Goal: Answer question/provide support

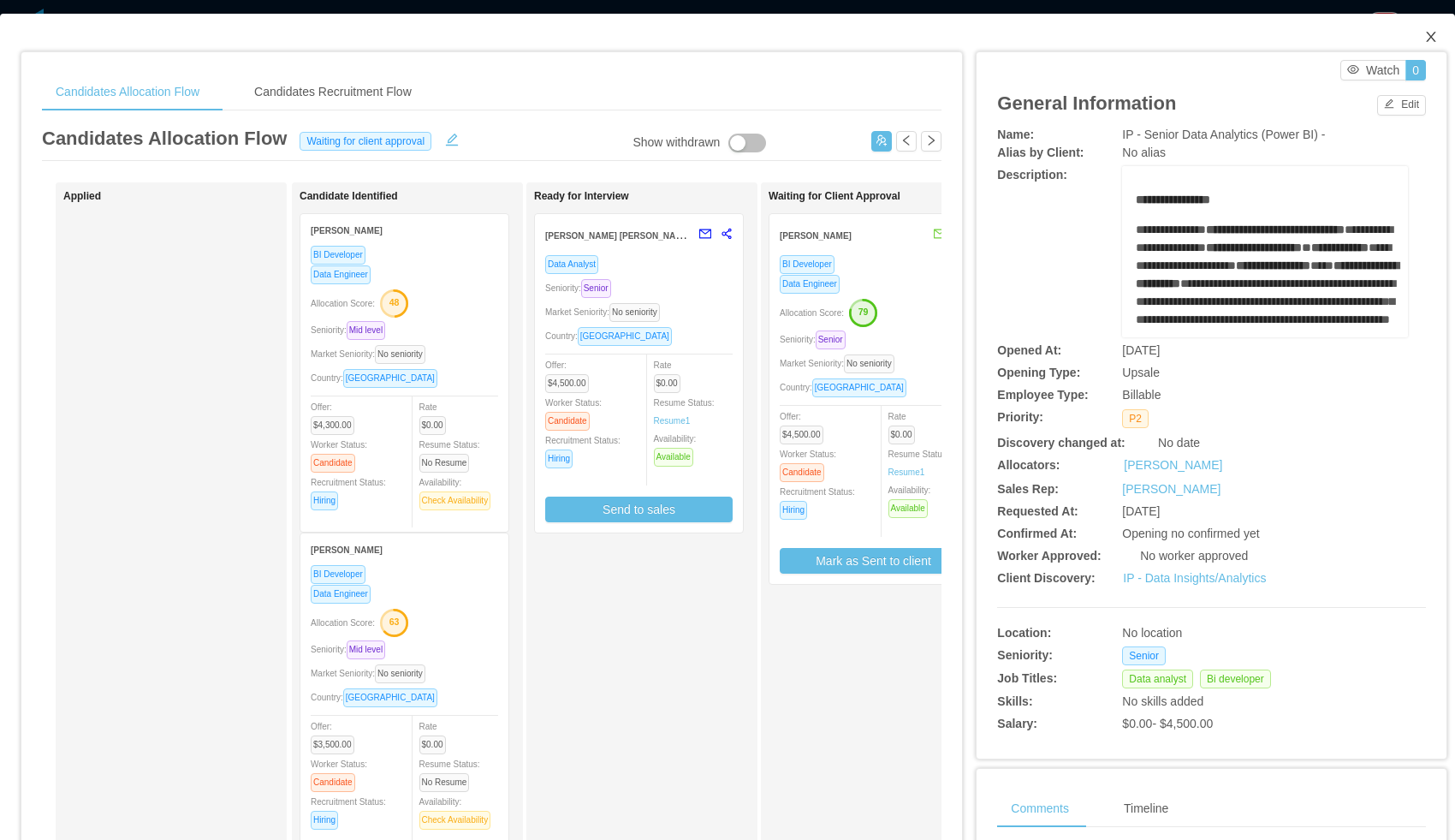
click at [1430, 37] on icon "icon: close" at bounding box center [1431, 37] width 10 height 10
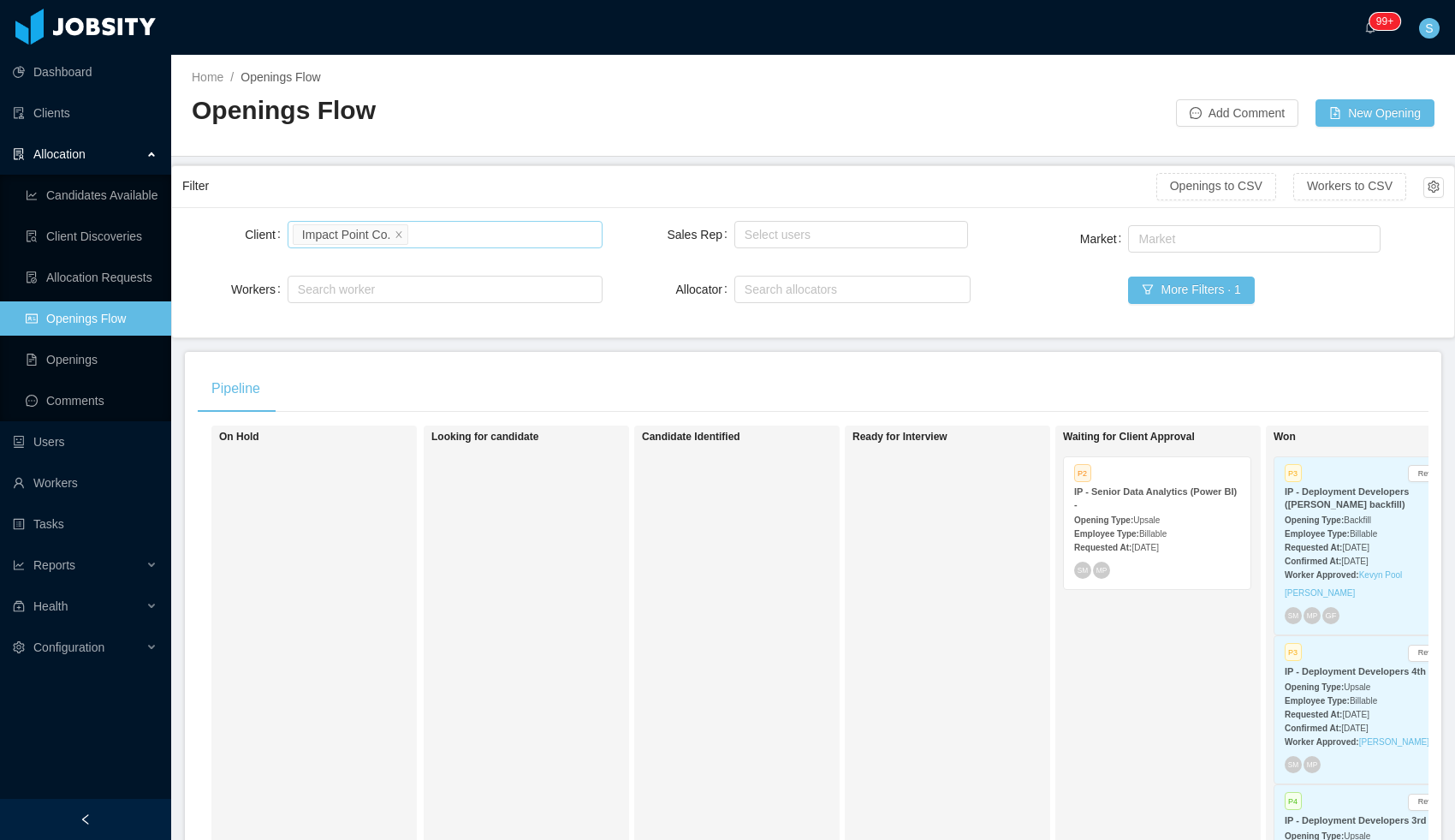
drag, startPoint x: 400, startPoint y: 235, endPoint x: 411, endPoint y: 230, distance: 12.1
click at [401, 235] on icon "icon: close" at bounding box center [399, 234] width 9 height 9
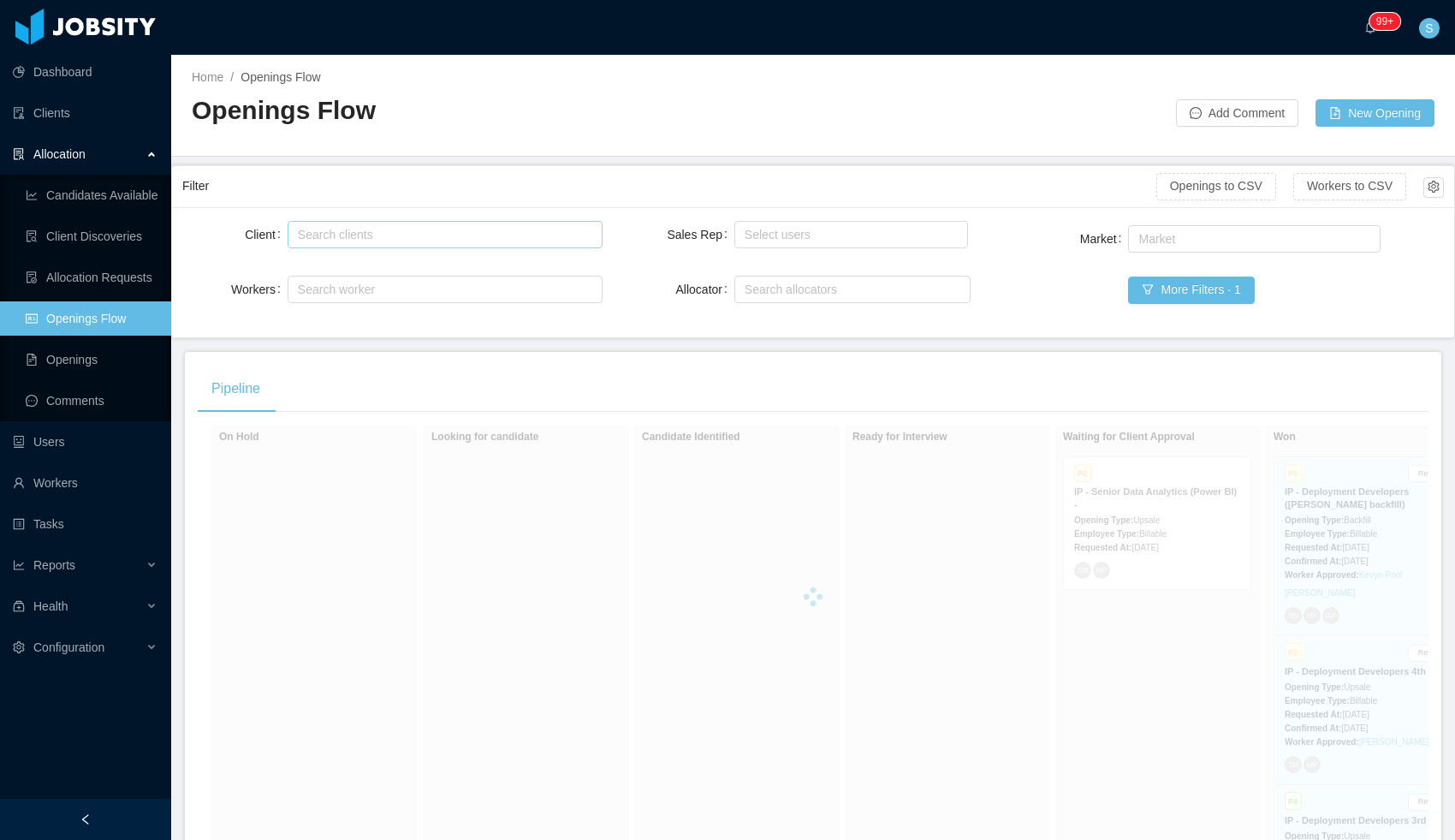
click at [411, 230] on div "Search clients" at bounding box center [441, 235] width 287 height 17
click at [404, 238] on div "Search clients" at bounding box center [441, 235] width 287 height 17
type input "*******"
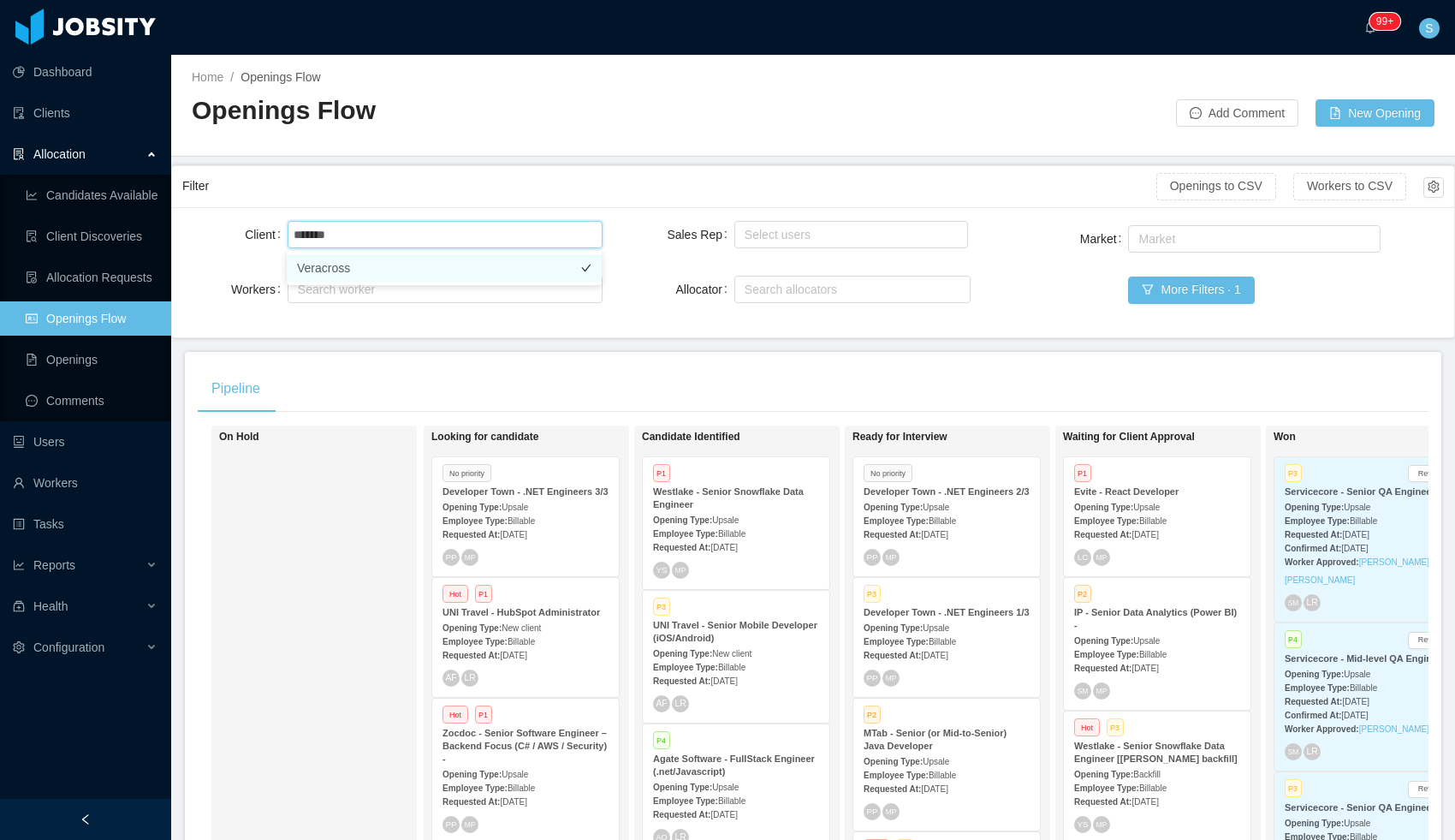
click at [341, 266] on li "Veracross" at bounding box center [444, 268] width 315 height 28
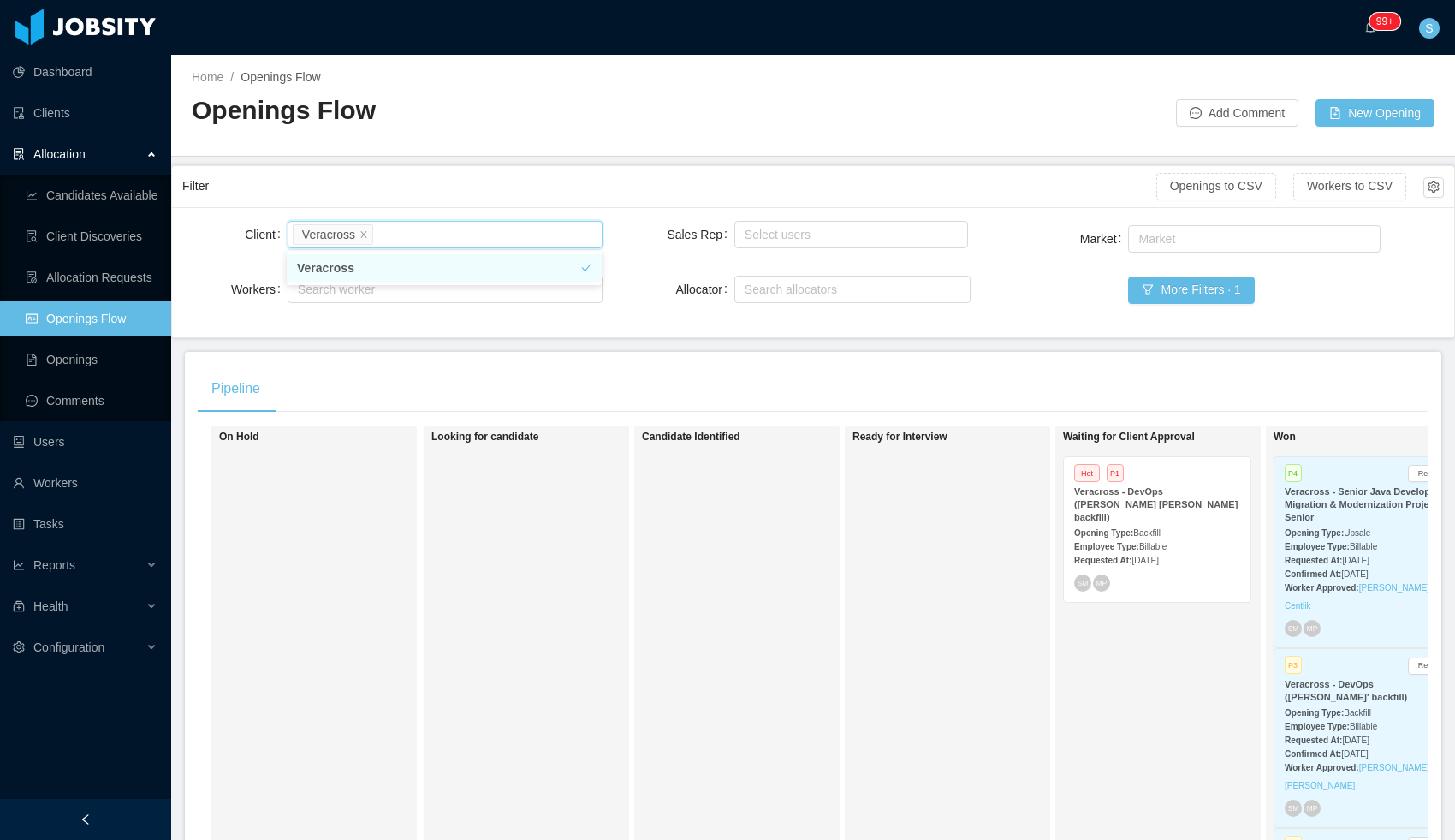
click at [1154, 523] on div "Opening Type: Backfill" at bounding box center [1157, 532] width 166 height 18
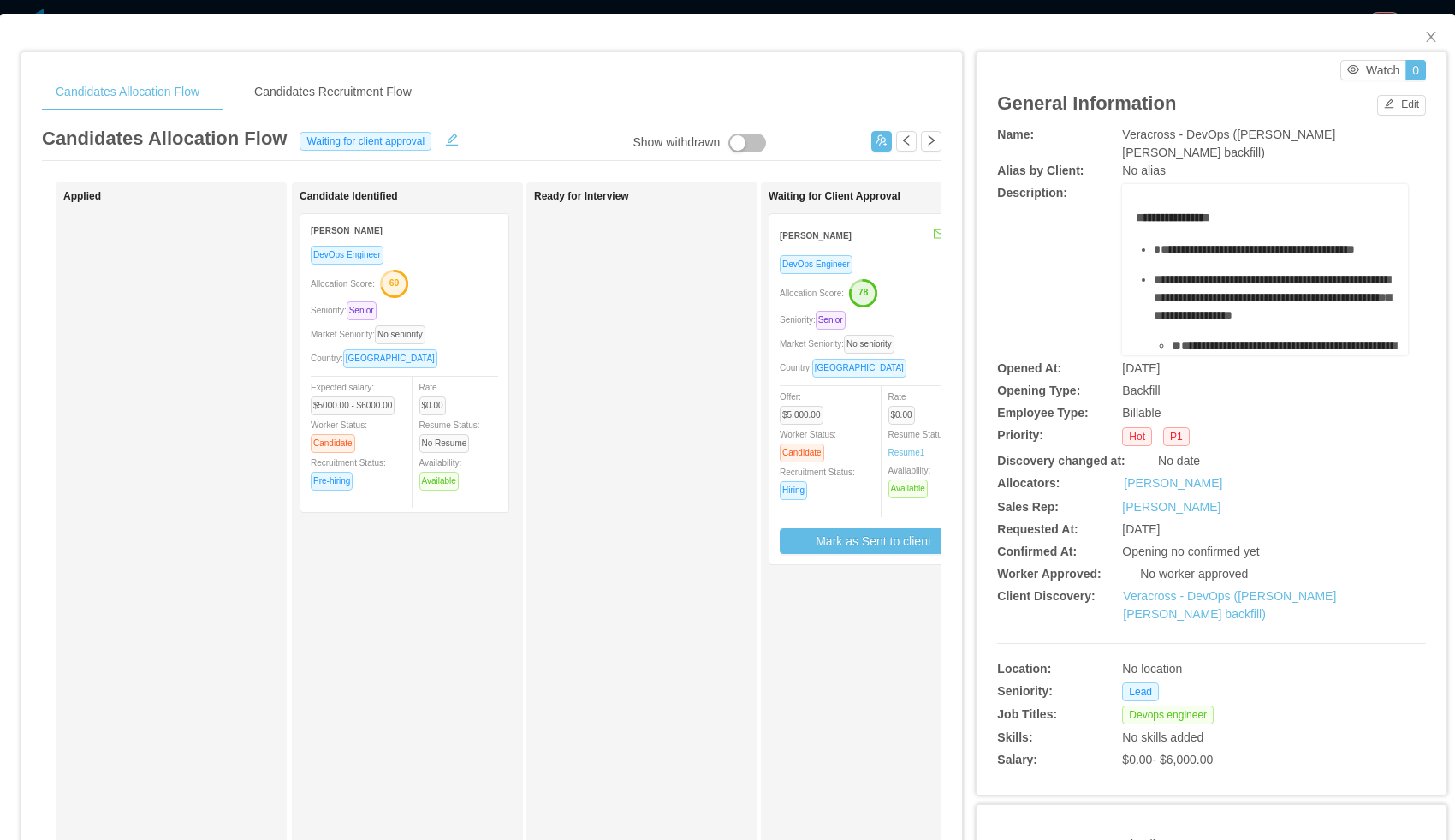
click at [914, 276] on div "DevOps Engineer Allocation Score: 78 Seniority: Senior Market Seniority: No sen…" at bounding box center [873, 404] width 187 height 300
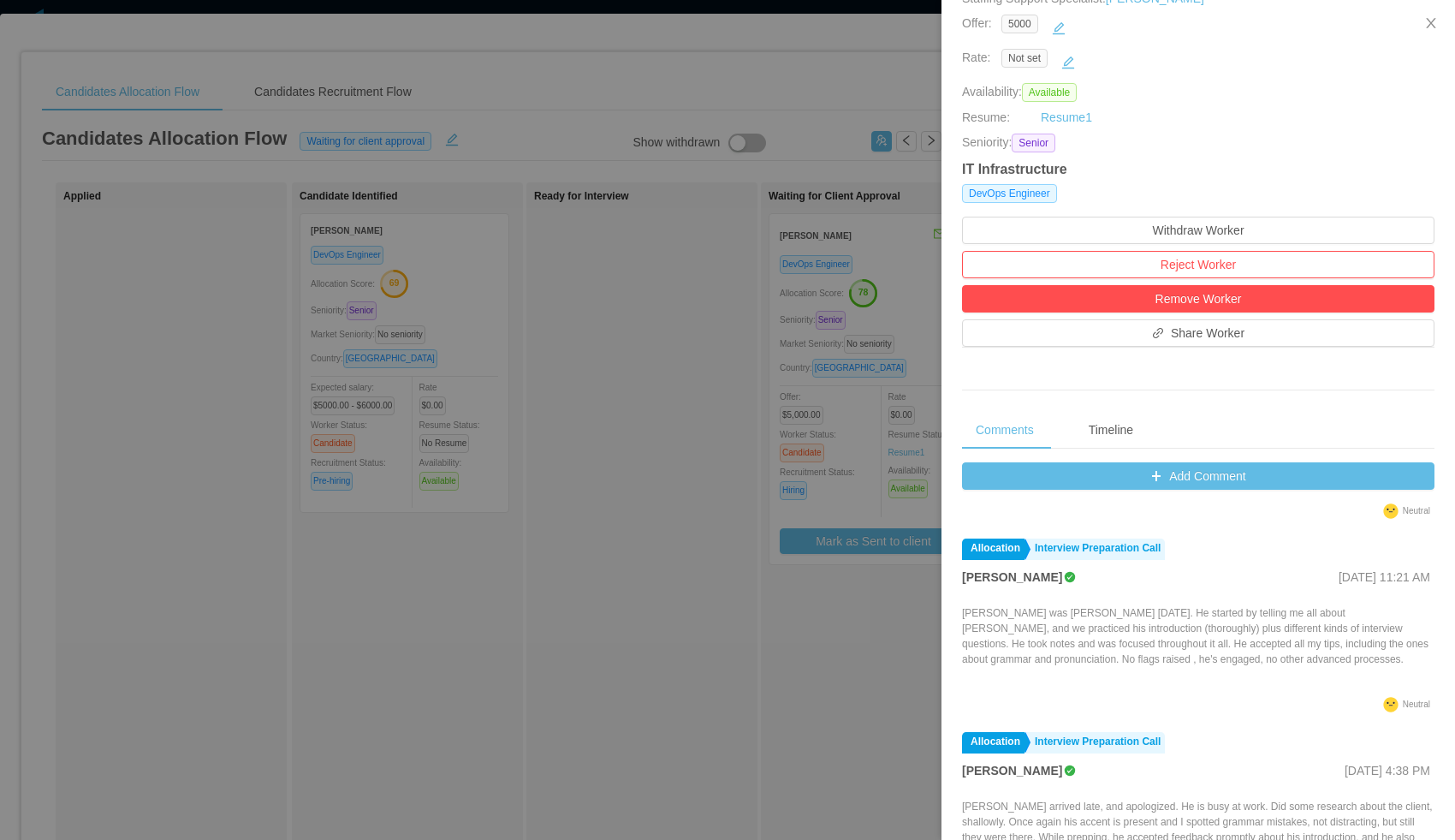
scroll to position [312, 0]
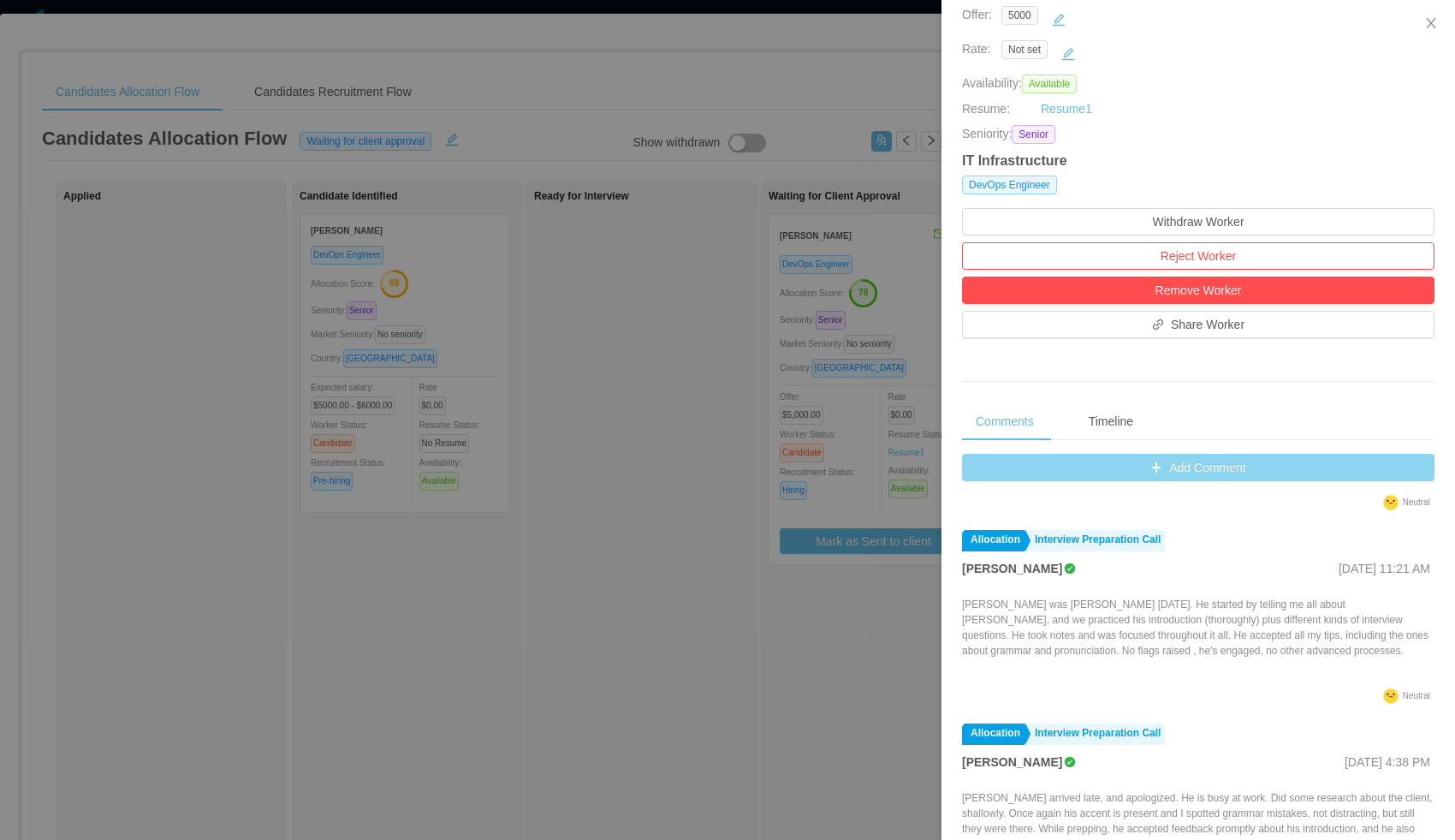
click at [1069, 474] on button "Add Comment" at bounding box center [1199, 468] width 473 height 28
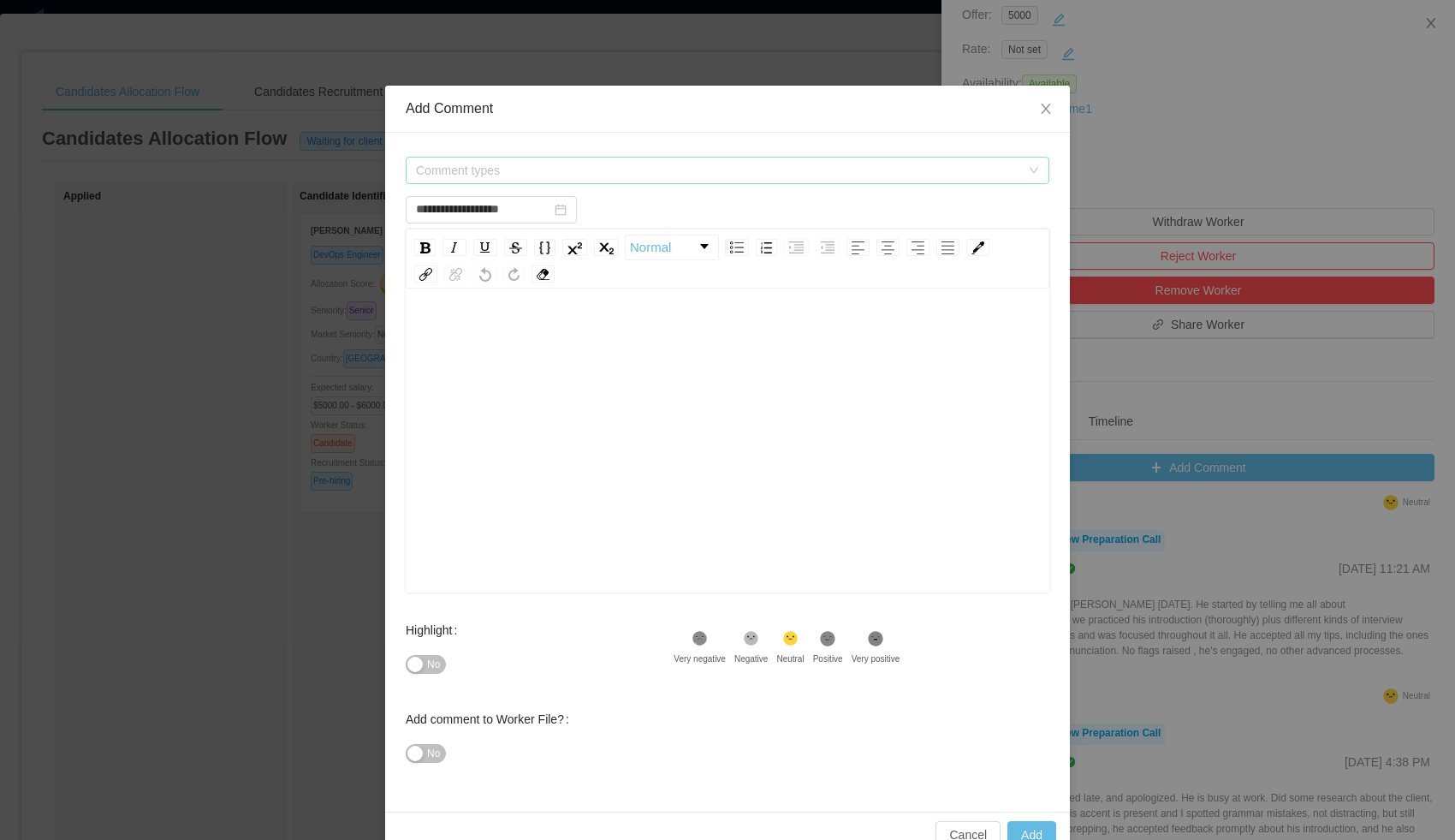
click at [467, 164] on span "Comment types" at bounding box center [718, 171] width 605 height 17
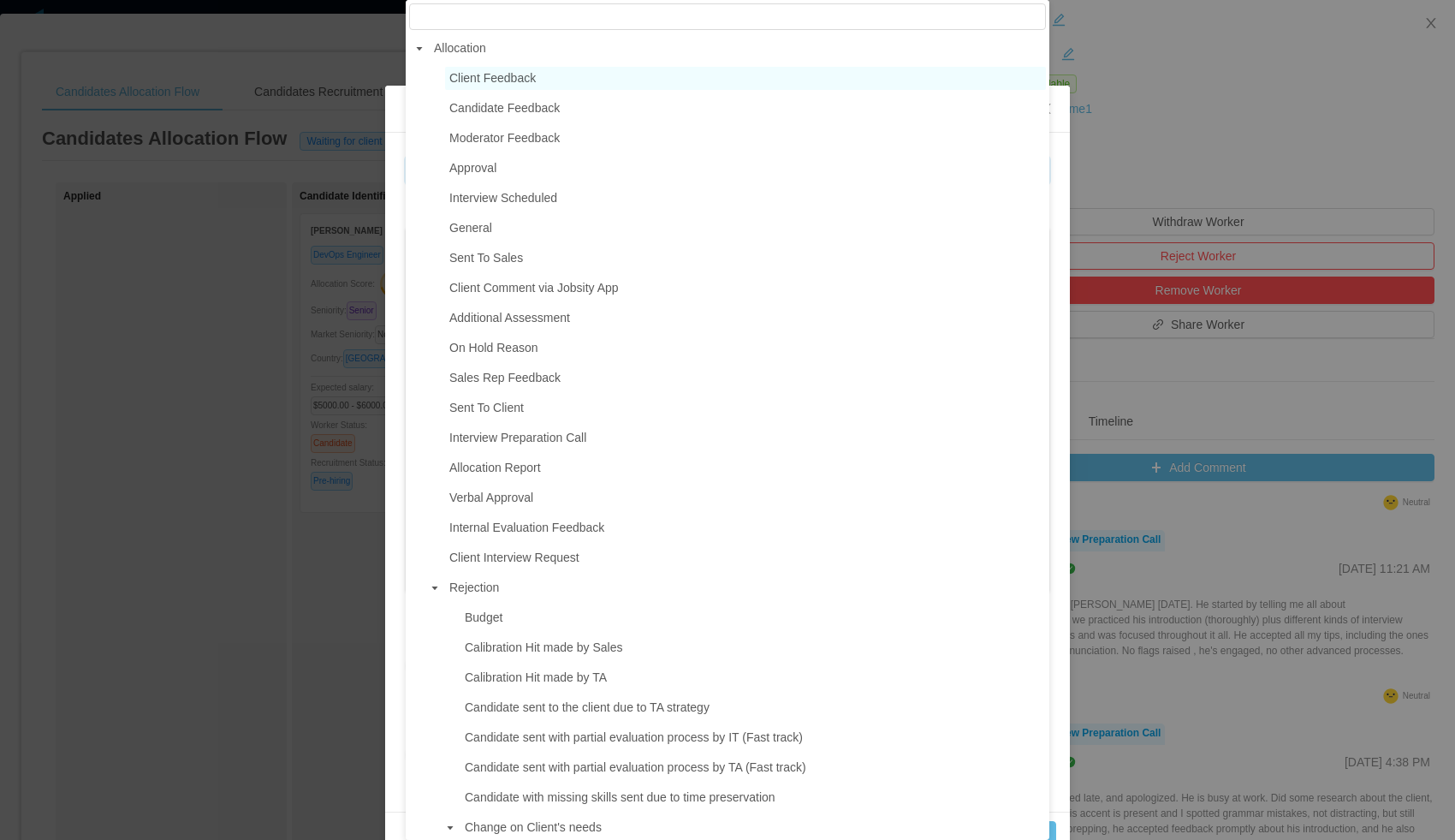
click at [478, 83] on span "Client Feedback" at bounding box center [493, 78] width 87 height 14
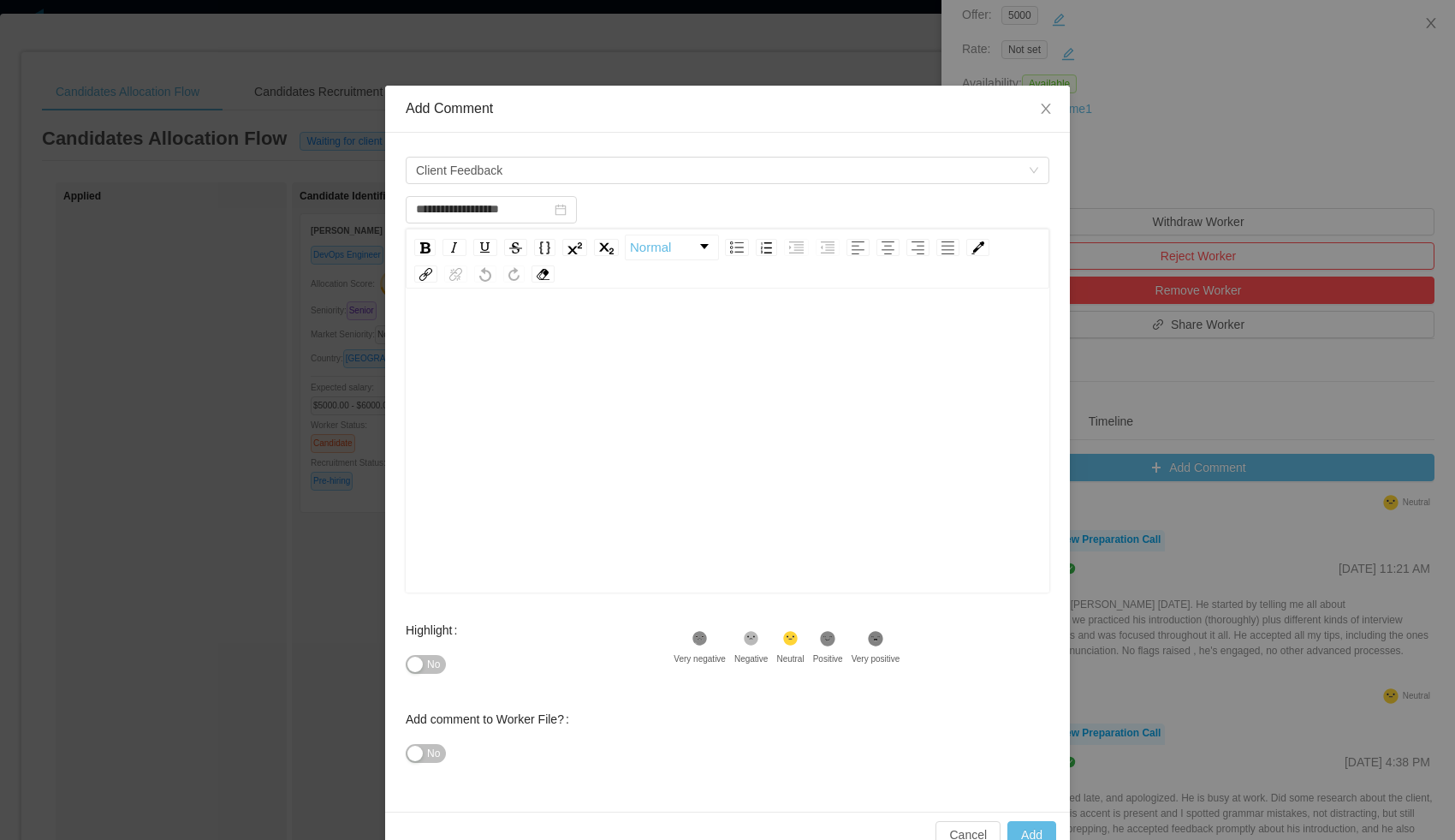
click at [513, 333] on div "rdw-editor" at bounding box center [728, 335] width 618 height 35
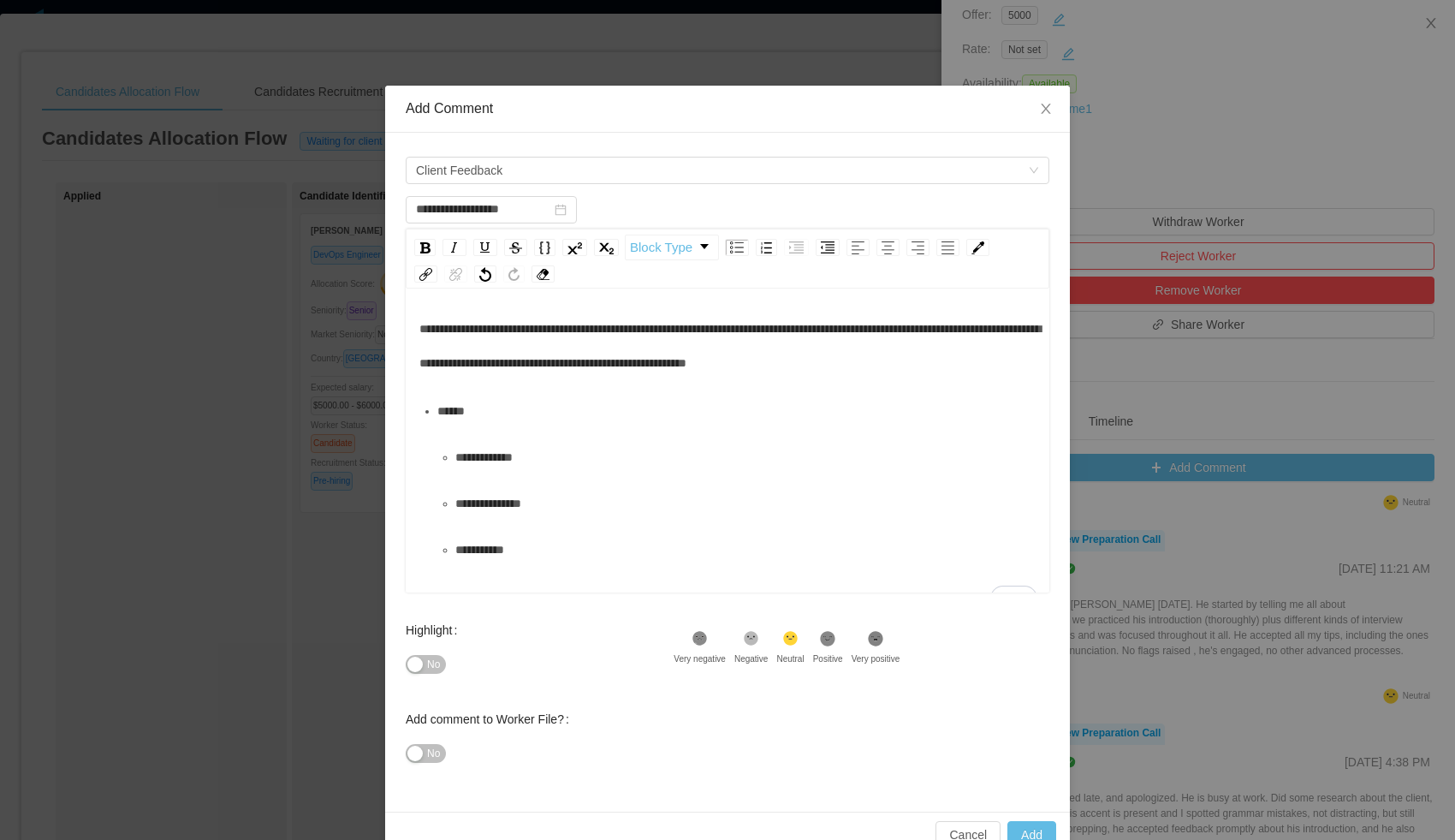
scroll to position [6, 0]
click at [420, 326] on span "**********" at bounding box center [730, 346] width 622 height 46
click at [1025, 831] on button "Add" at bounding box center [1031, 835] width 48 height 28
type input "**********"
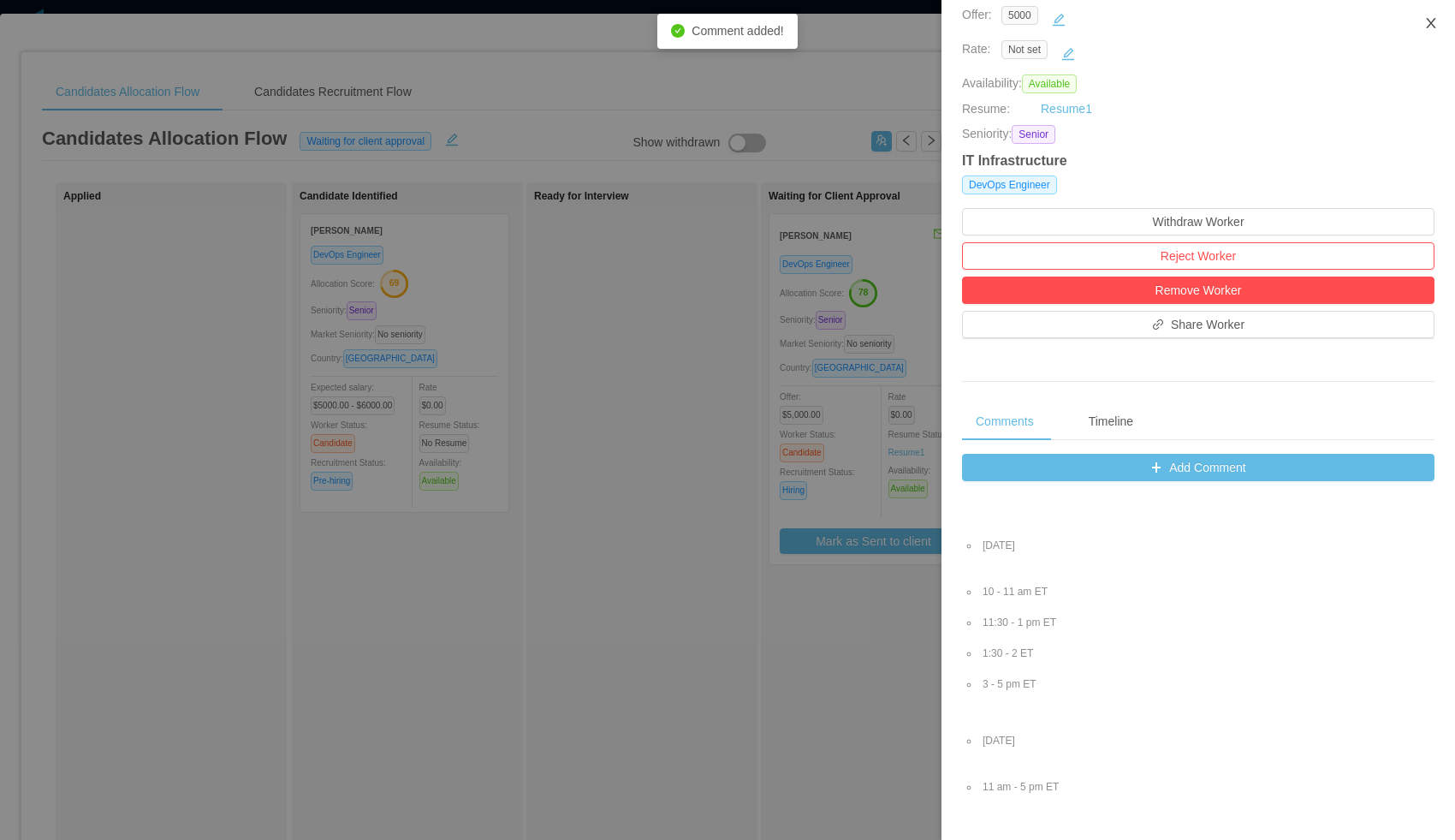
click at [1429, 23] on icon "icon: close" at bounding box center [1432, 23] width 14 height 14
